Goal: Information Seeking & Learning: Learn about a topic

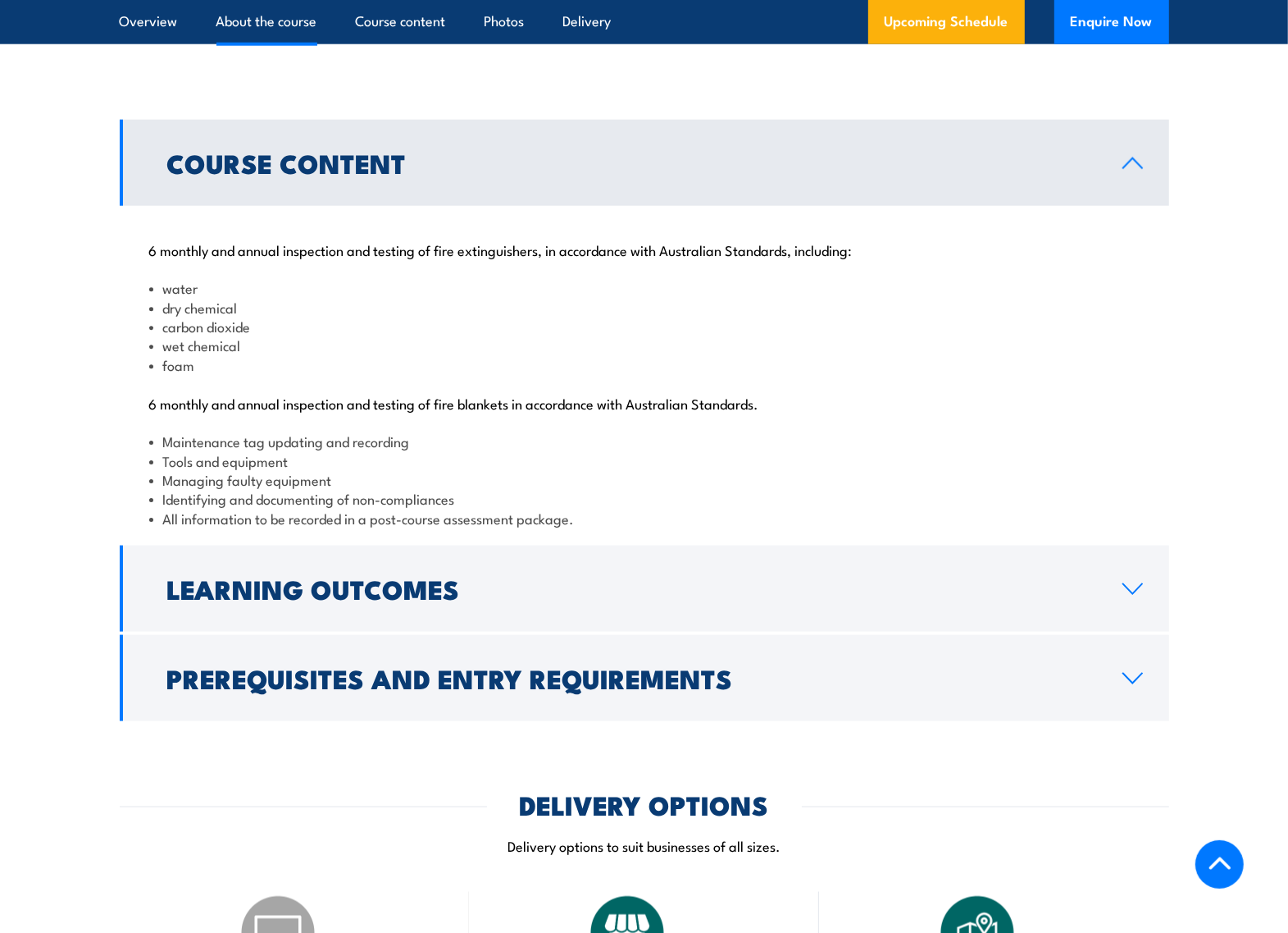
scroll to position [1613, 0]
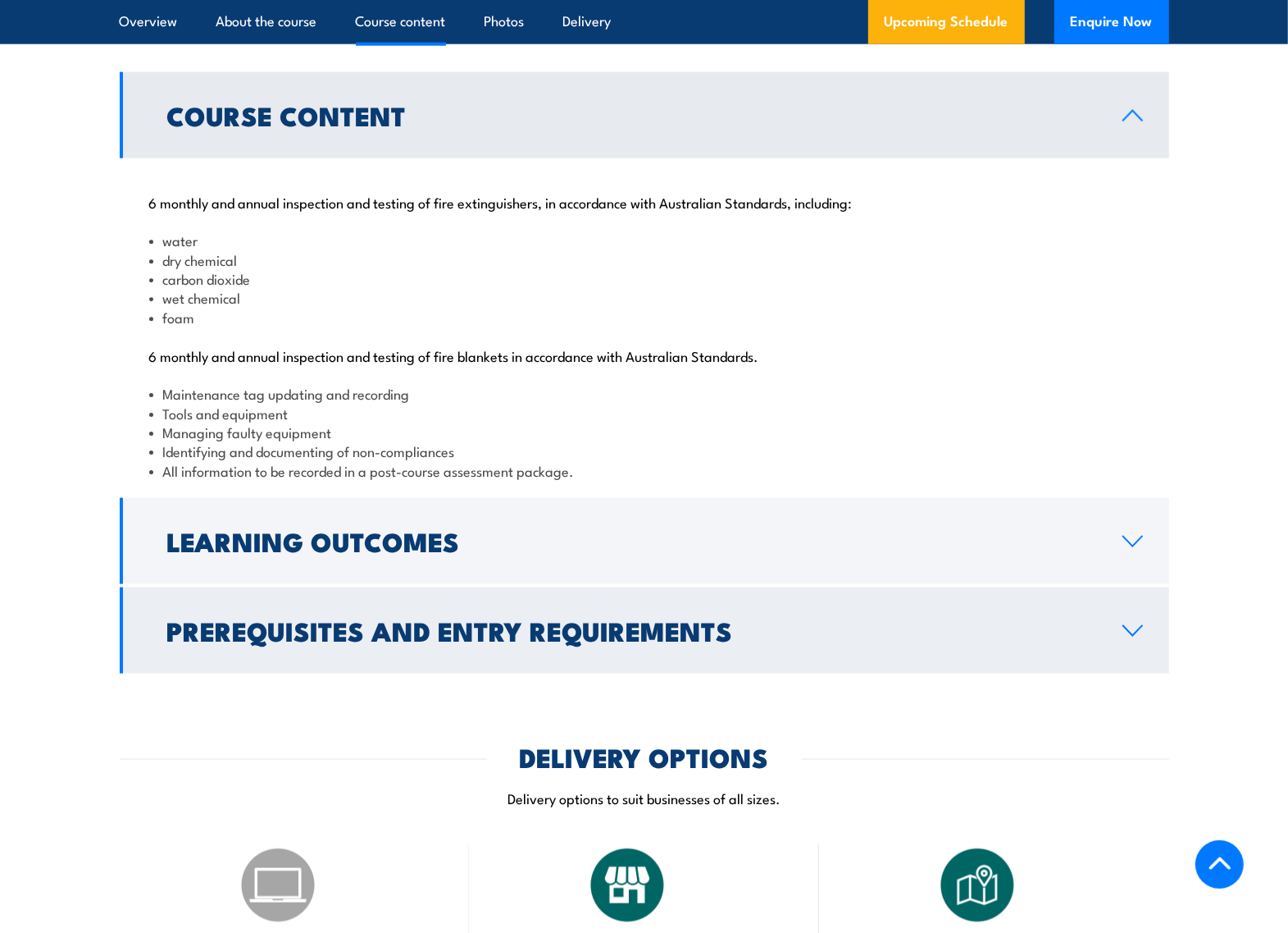
click at [617, 641] on h2 "Prerequisites and Entry Requirements" at bounding box center [631, 630] width 930 height 23
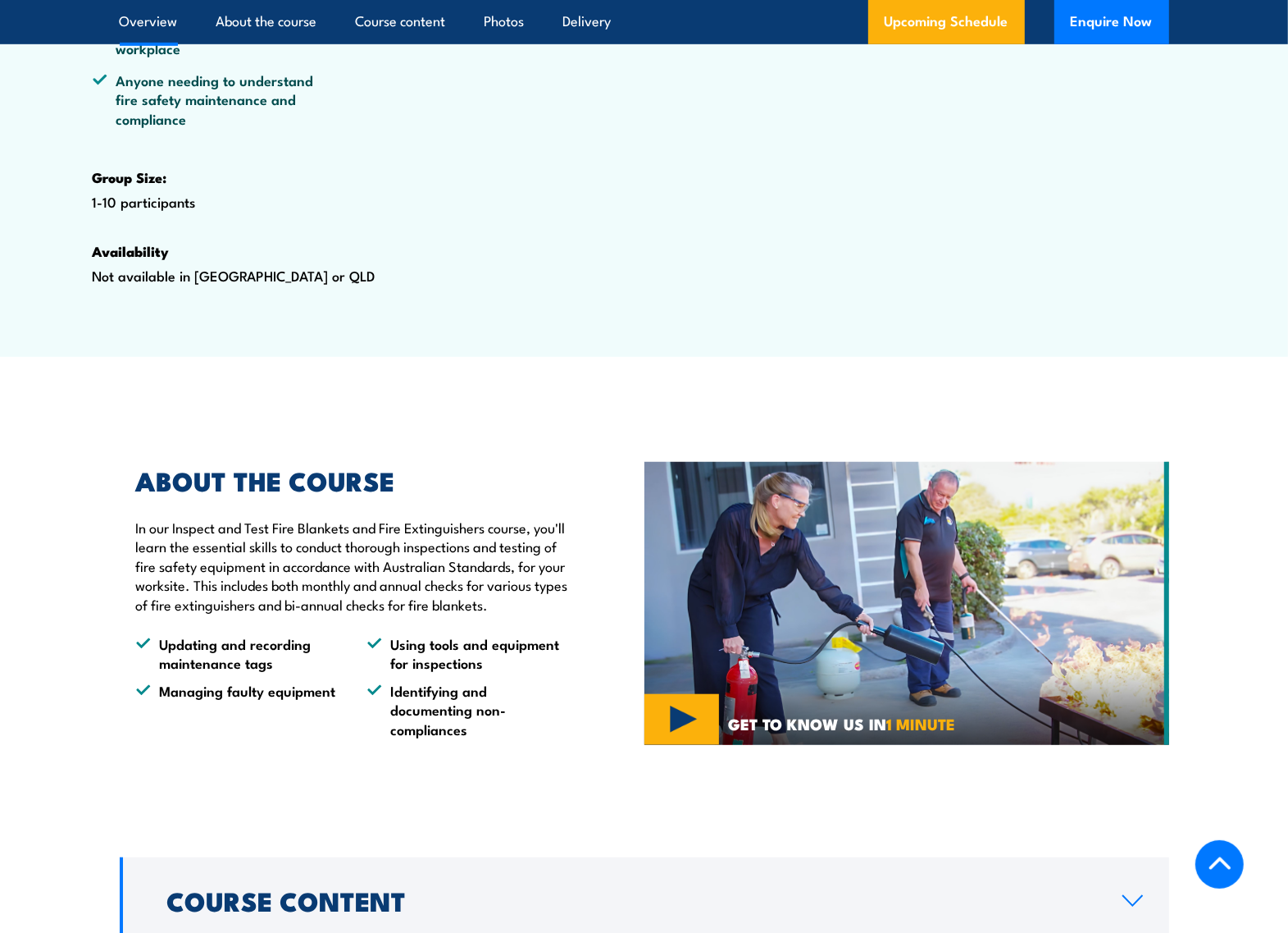
scroll to position [1334, 0]
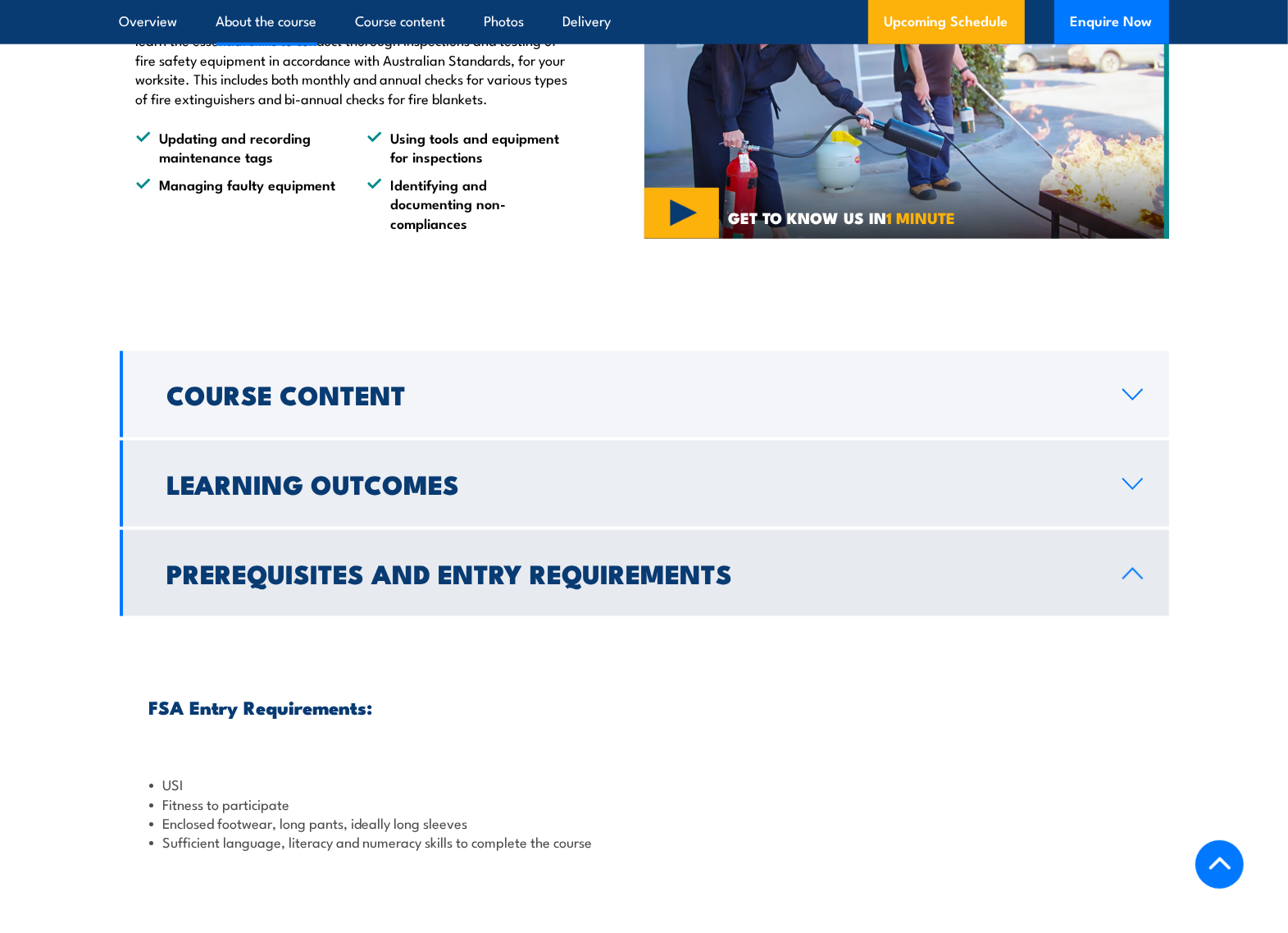
click at [410, 495] on h2 "Learning Outcomes" at bounding box center [631, 482] width 930 height 23
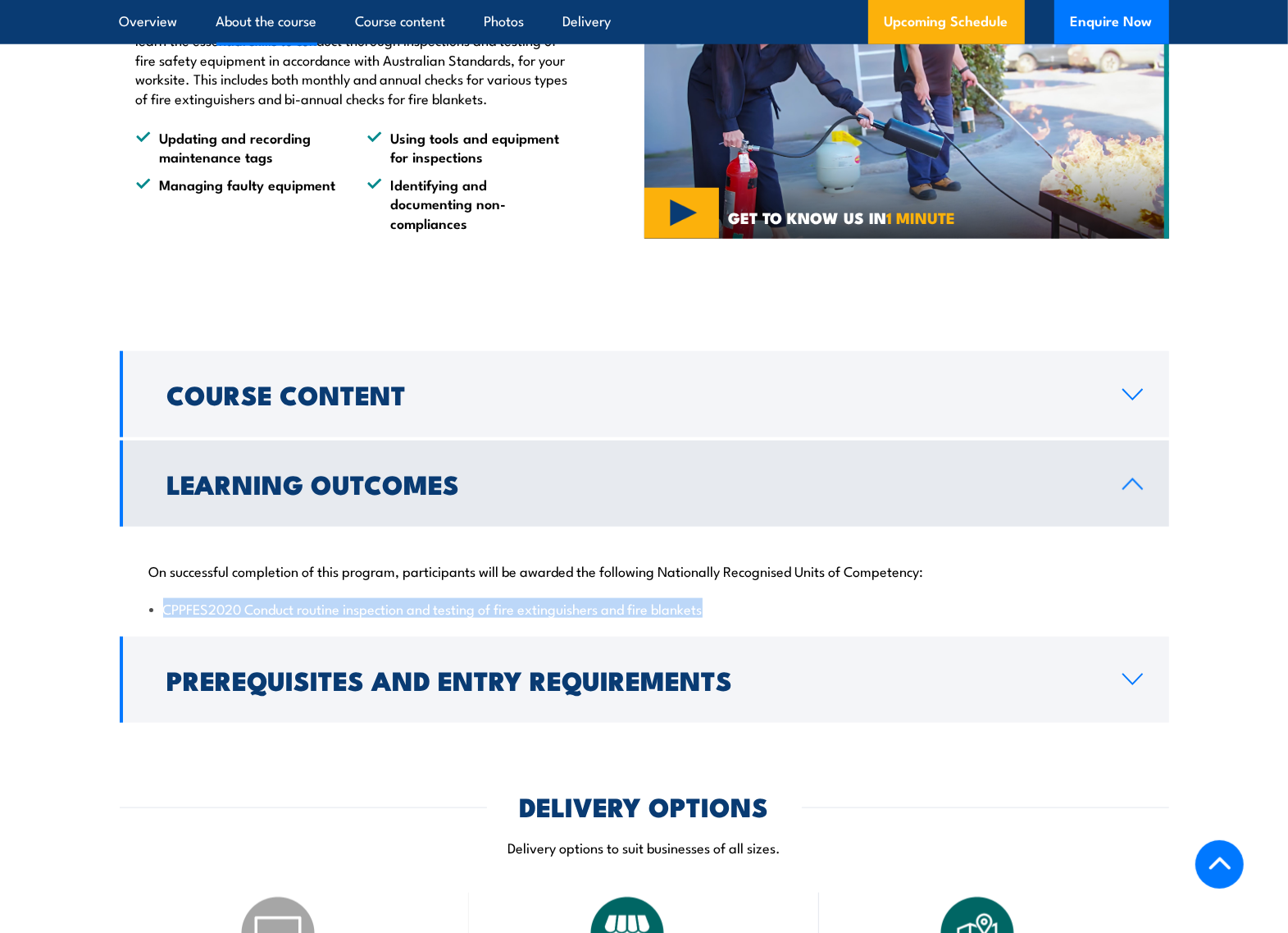
drag, startPoint x: 166, startPoint y: 667, endPoint x: 724, endPoint y: 677, distance: 558.1
click at [724, 618] on li "CPPFES2020 Conduct routine inspection and testing of fire extinguishers and fir…" at bounding box center [644, 608] width 991 height 19
copy li "CPPFES2020 Conduct routine inspection and testing of fire extinguishers and fir…"
drag, startPoint x: 166, startPoint y: 666, endPoint x: 710, endPoint y: 666, distance: 544.0
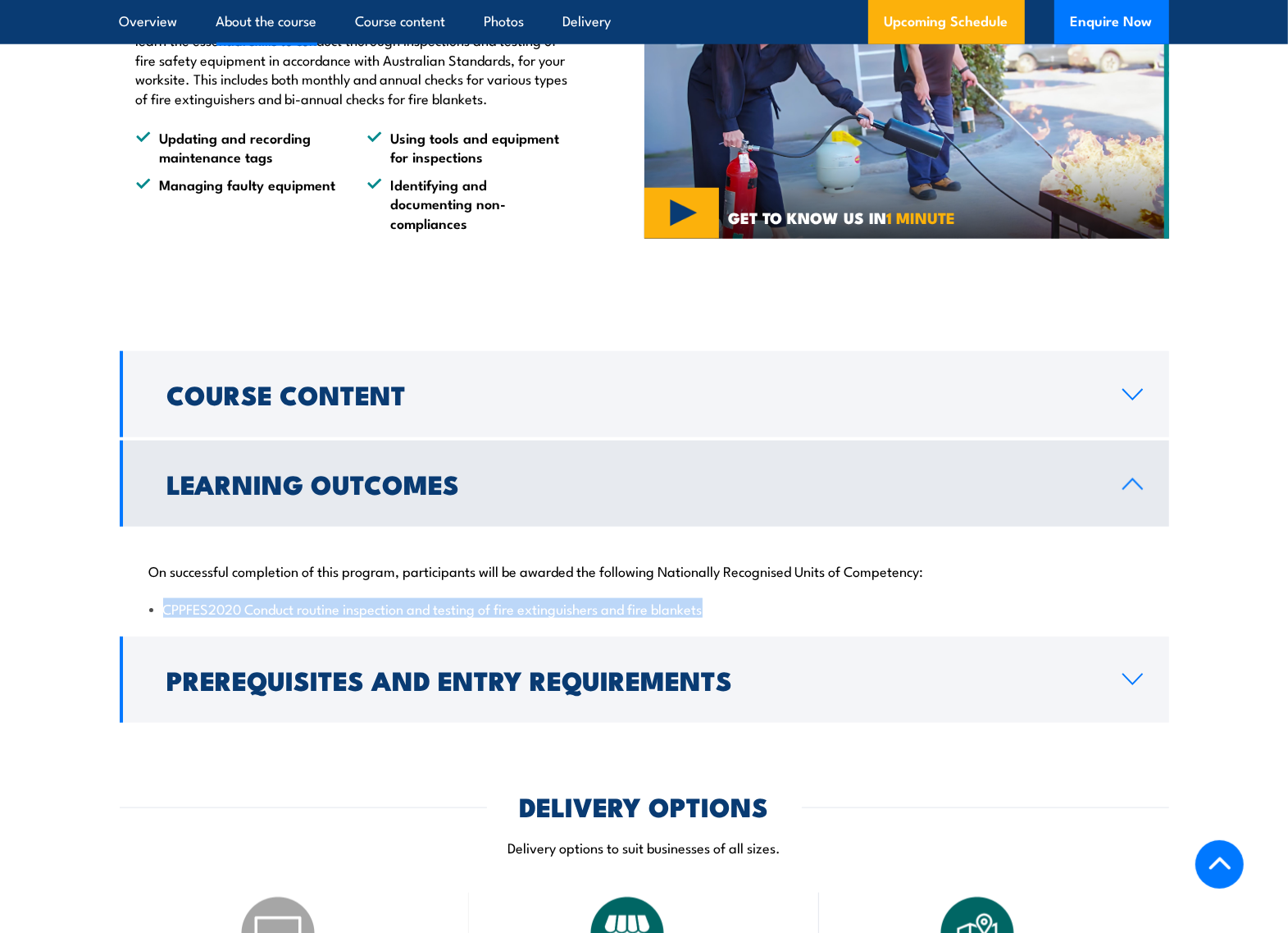
click at [710, 618] on li "CPPFES2020 Conduct routine inspection and testing of fire extinguishers and fir…" at bounding box center [644, 608] width 991 height 19
copy li "CPPFES2020 Conduct routine inspection and testing of fire extinguishers and fir…"
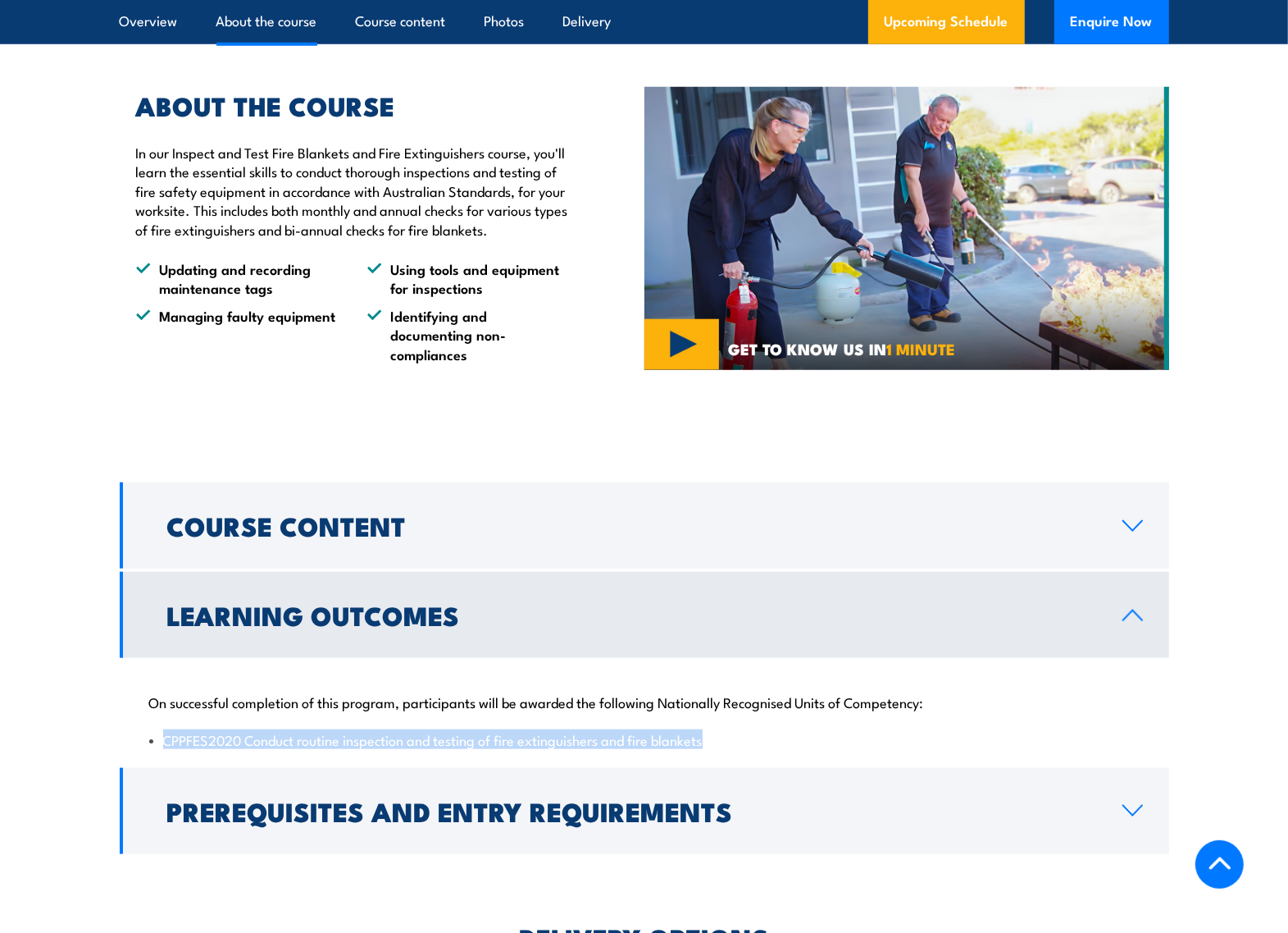
scroll to position [1231, 0]
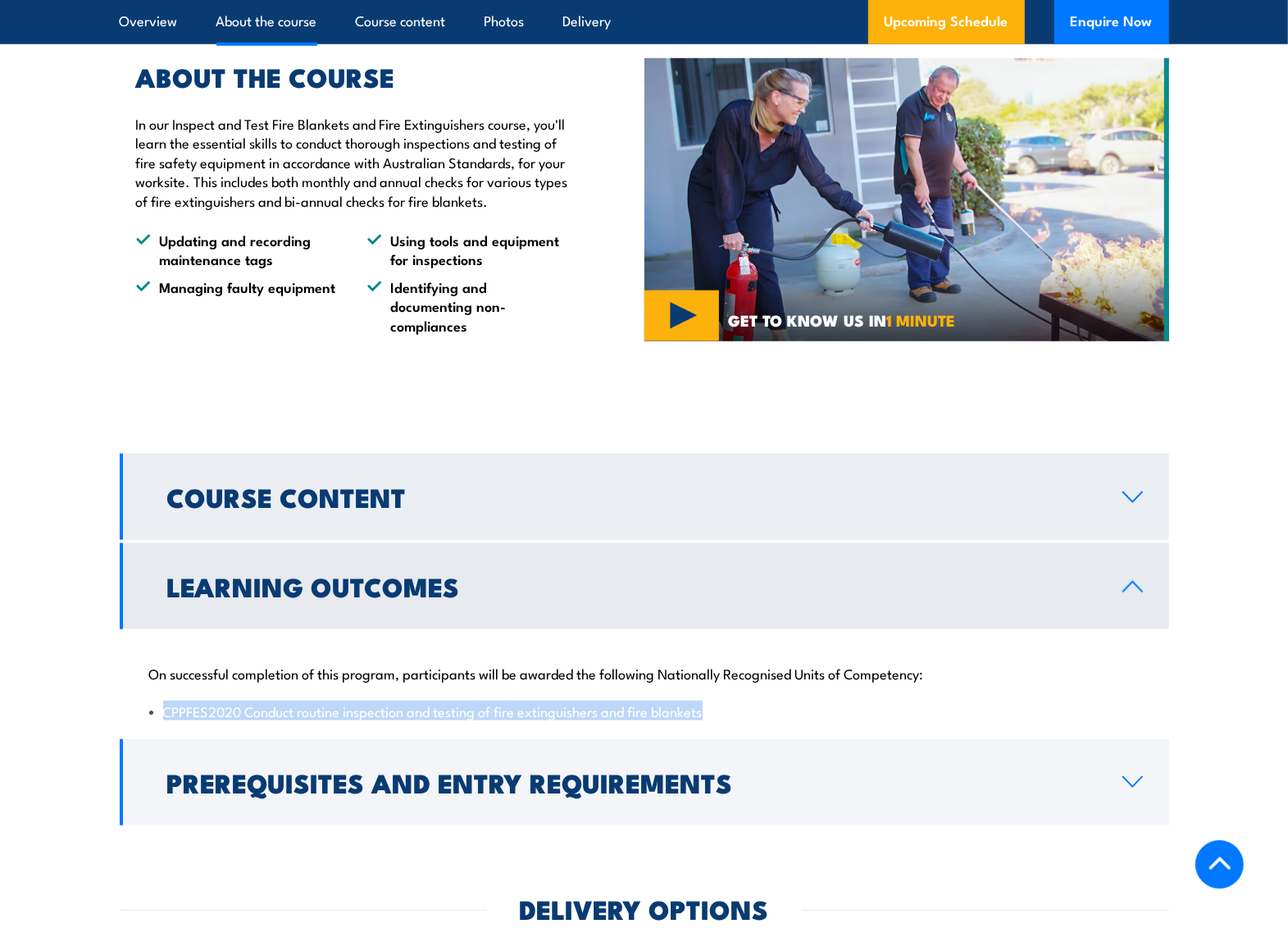
click at [502, 508] on h2 "Course Content" at bounding box center [631, 496] width 930 height 23
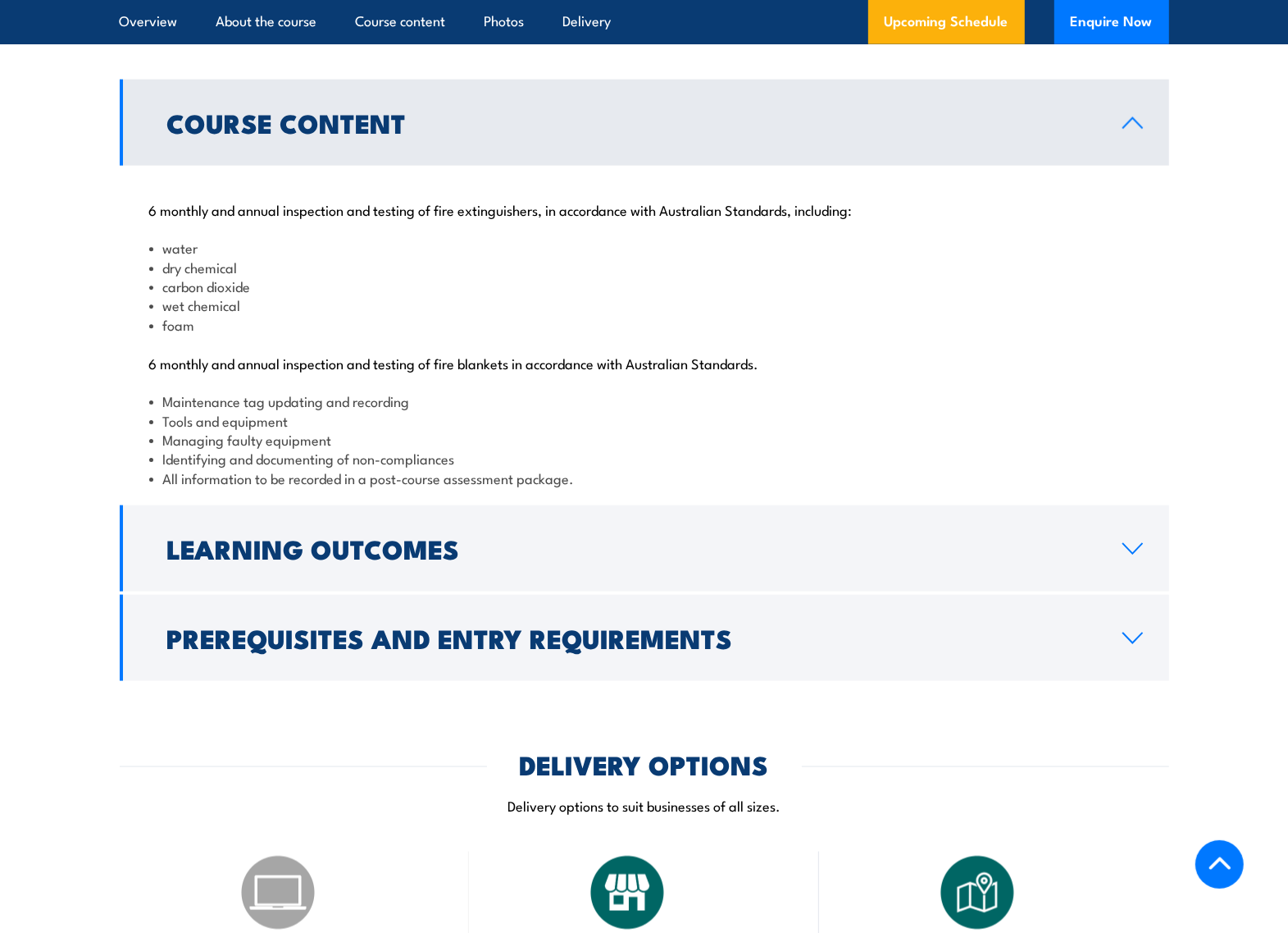
scroll to position [1641, 0]
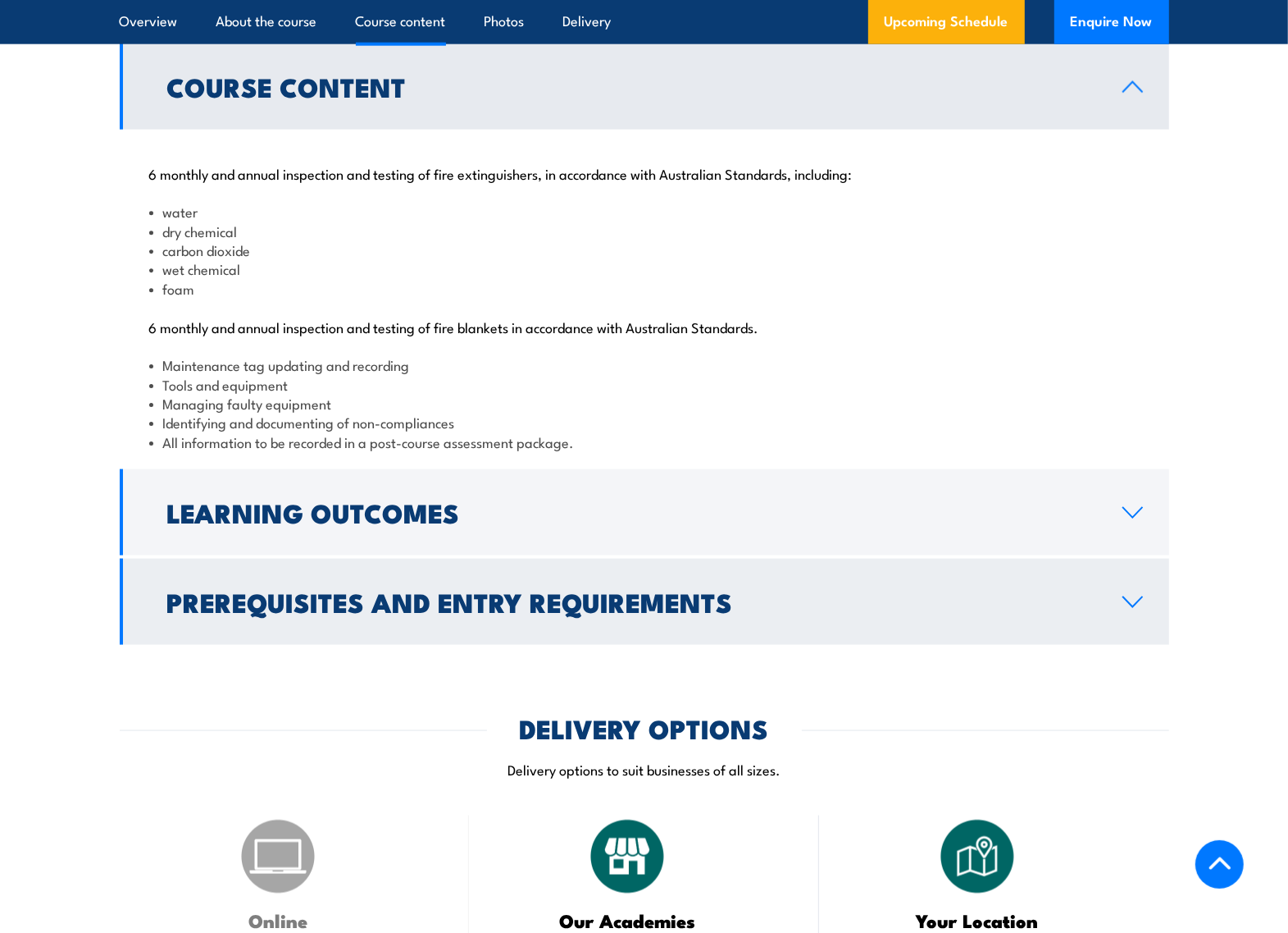
click at [514, 613] on h2 "Prerequisites and Entry Requirements" at bounding box center [631, 601] width 930 height 23
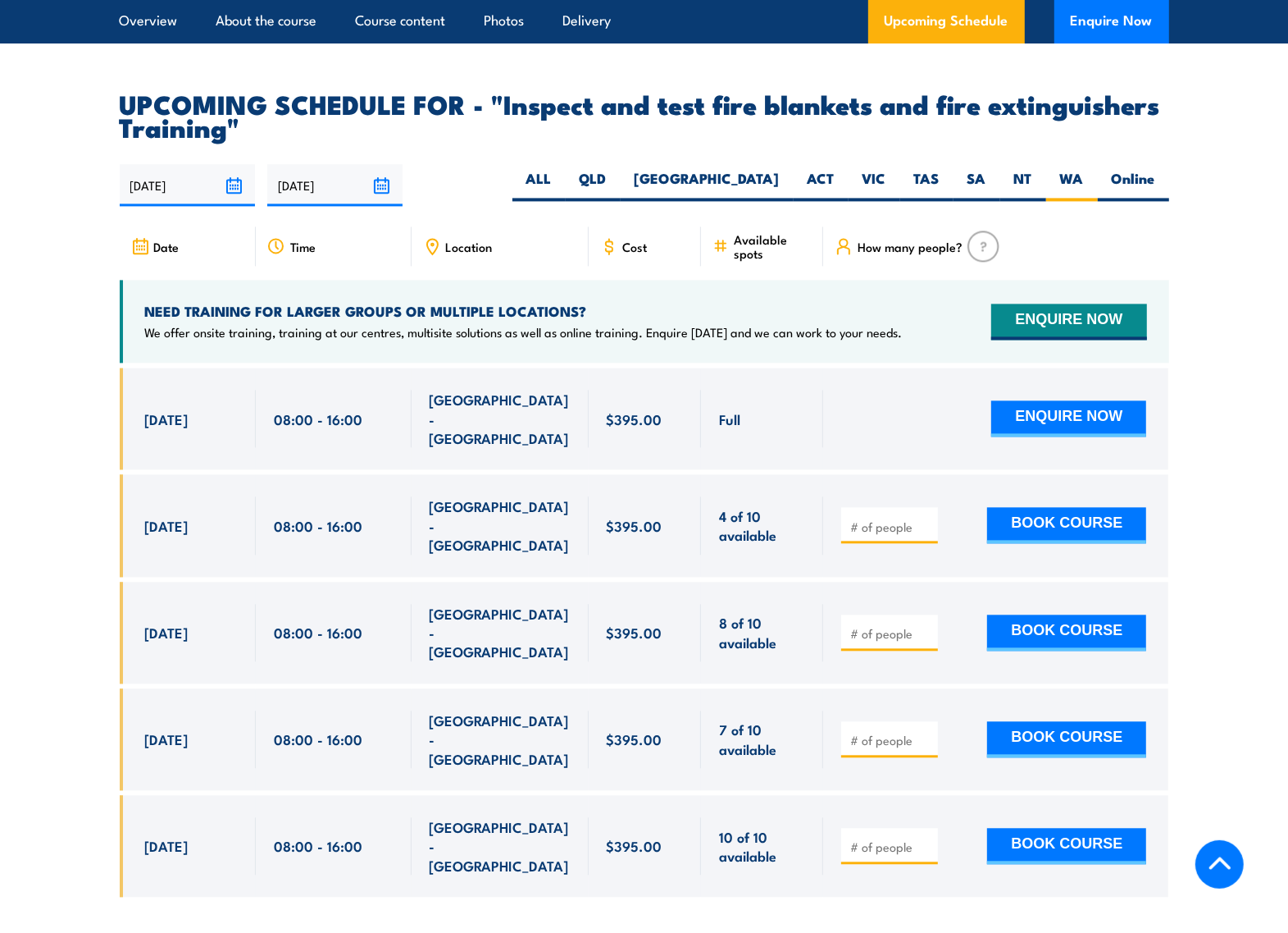
scroll to position [2872, 0]
